Goal: Task Accomplishment & Management: Manage account settings

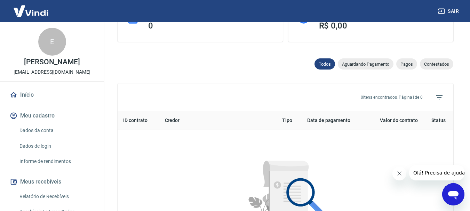
scroll to position [209, 0]
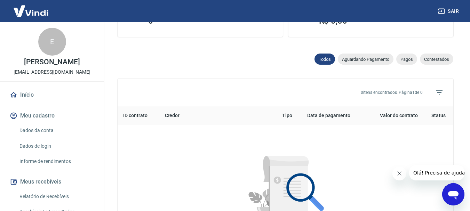
click at [399, 170] on button "Fechar mensagem da empresa" at bounding box center [399, 173] width 14 height 14
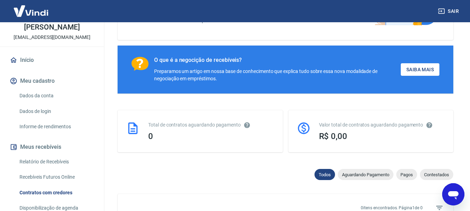
scroll to position [139, 0]
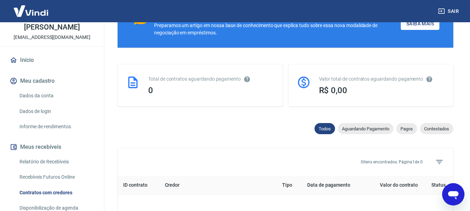
click at [59, 163] on link "Relatório de Recebíveis" at bounding box center [56, 162] width 79 height 14
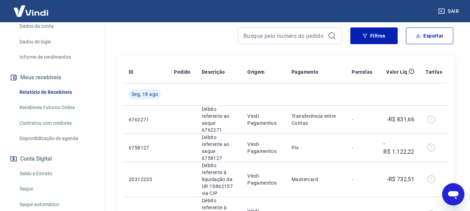
scroll to position [103, 0]
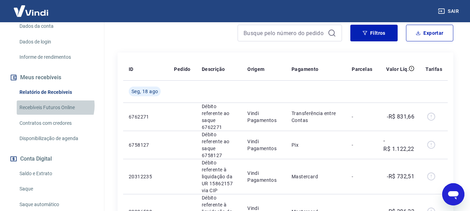
click at [55, 106] on link "Recebíveis Futuros Online" at bounding box center [56, 107] width 79 height 14
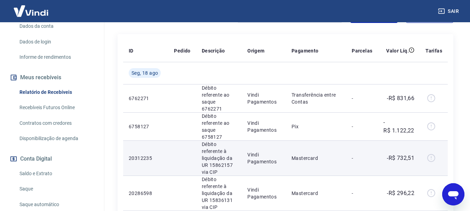
scroll to position [138, 0]
